Goal: Unclear

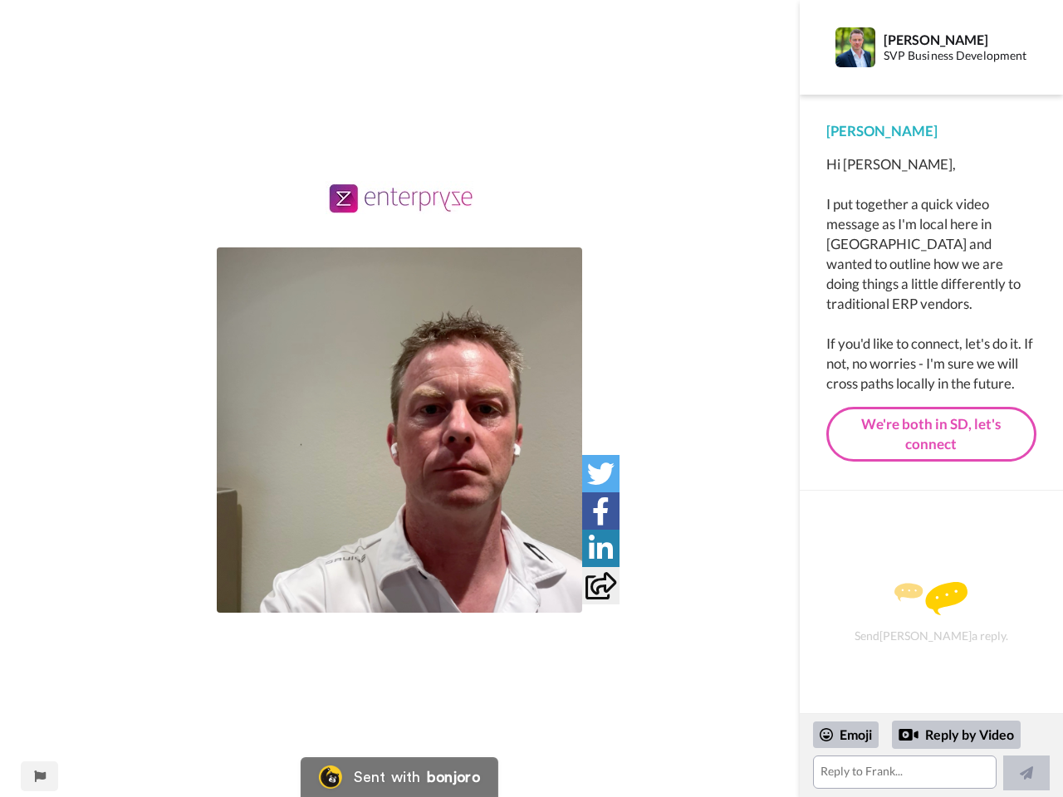
click at [399, 430] on img at bounding box center [399, 429] width 365 height 365
click at [600, 473] on icon at bounding box center [600, 473] width 27 height 27
click at [600, 511] on icon at bounding box center [600, 510] width 17 height 27
click at [600, 548] on icon at bounding box center [601, 548] width 24 height 27
click at [600, 585] on icon at bounding box center [600, 585] width 31 height 27
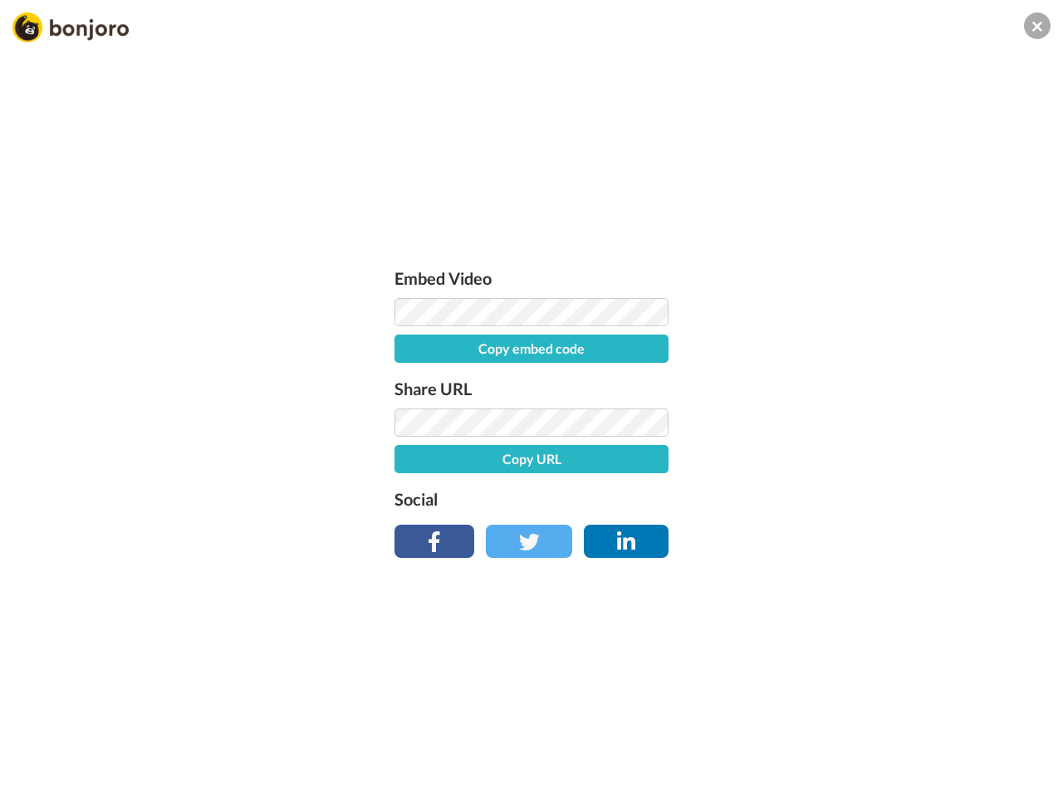
click at [39, 776] on div "Embed Video Copy embed code Share URL Copy URL Social" at bounding box center [531, 488] width 1063 height 797
click at [931, 755] on div "Embed Video Copy embed code Share URL Copy URL Social" at bounding box center [531, 488] width 1063 height 797
click at [846, 735] on div "Embed Video Copy embed code Share URL Copy URL Social" at bounding box center [531, 488] width 1063 height 797
click at [956, 735] on div "Embed Video Copy embed code Share URL Copy URL Social" at bounding box center [531, 488] width 1063 height 797
click at [1026, 773] on div "Embed Video Copy embed code Share URL Copy URL Social" at bounding box center [531, 488] width 1063 height 797
